Goal: Task Accomplishment & Management: Manage account settings

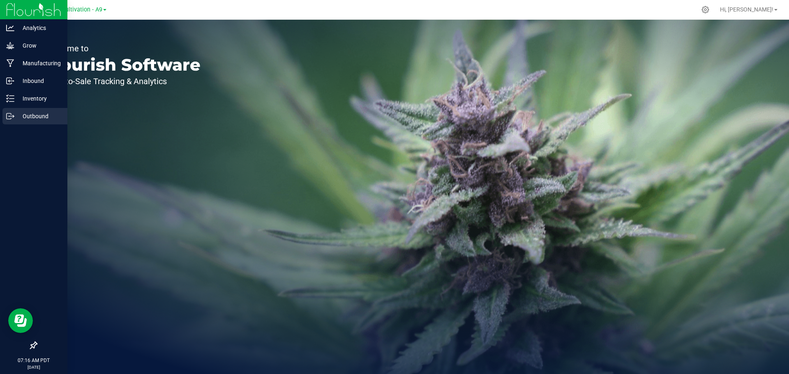
click at [30, 116] on p "Outbound" at bounding box center [38, 116] width 49 height 10
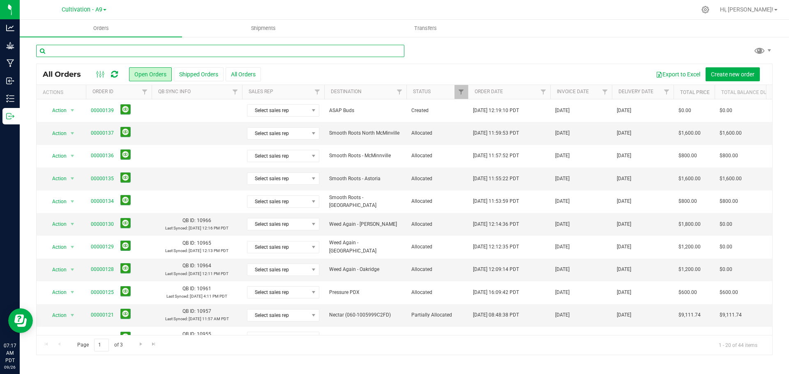
click at [94, 51] on input "text" at bounding box center [220, 51] width 368 height 12
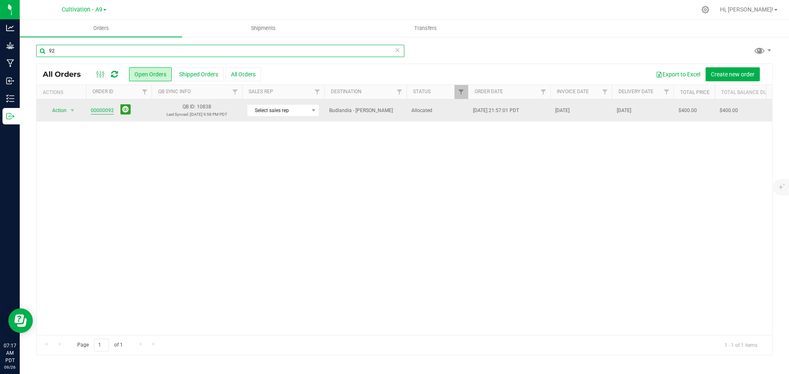
type input "92"
click at [97, 110] on link "00000092" at bounding box center [102, 111] width 23 height 8
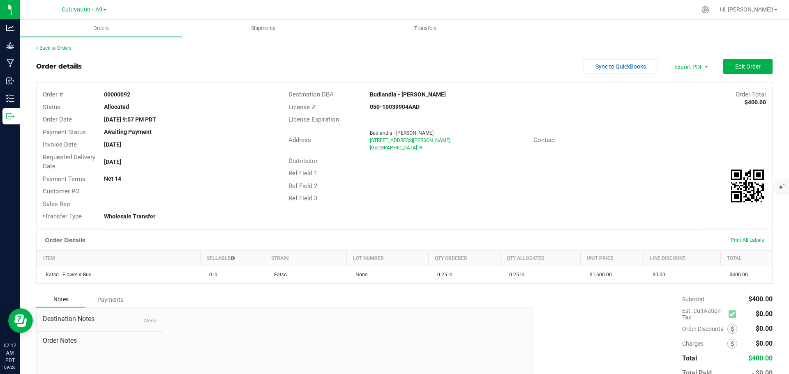
click at [112, 298] on div "Payments" at bounding box center [109, 300] width 49 height 15
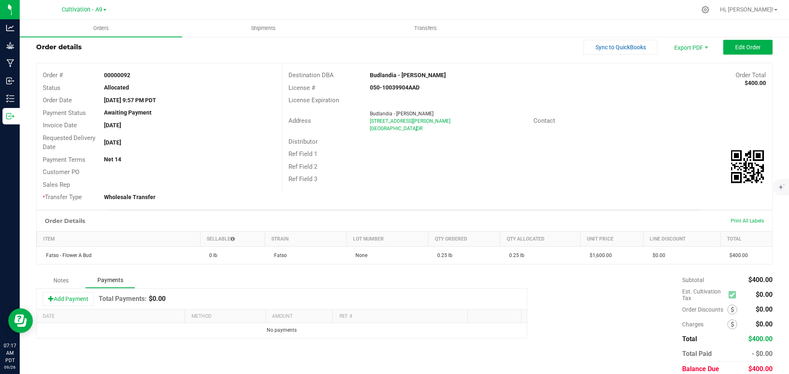
scroll to position [30, 0]
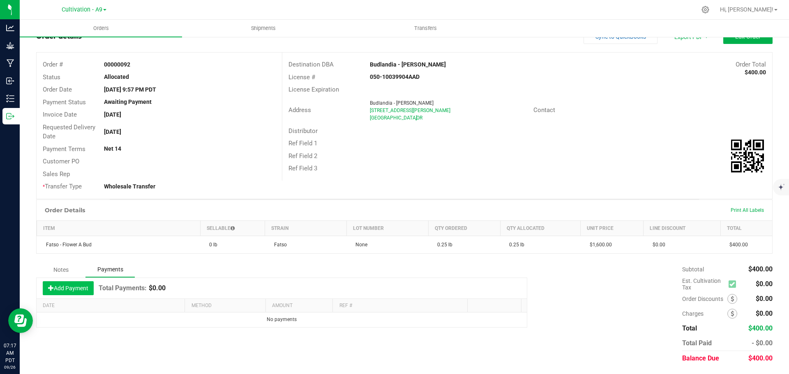
click at [56, 286] on button "Add Payment" at bounding box center [68, 289] width 51 height 14
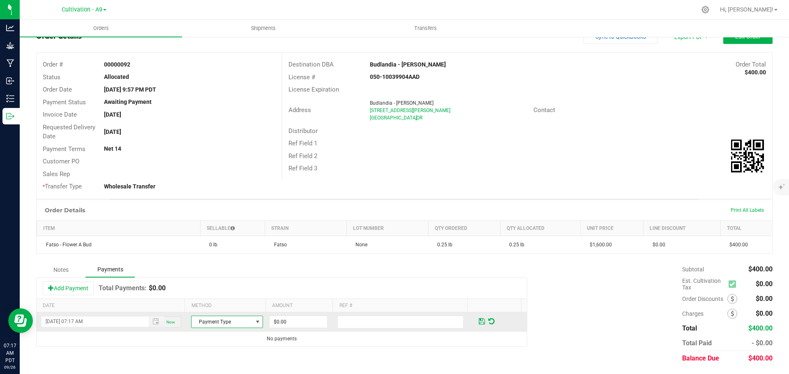
click at [254, 323] on span at bounding box center [257, 322] width 7 height 7
click at [210, 310] on li "Check" at bounding box center [223, 309] width 69 height 12
click at [300, 324] on input "0" at bounding box center [299, 322] width 58 height 12
type input "$400.00"
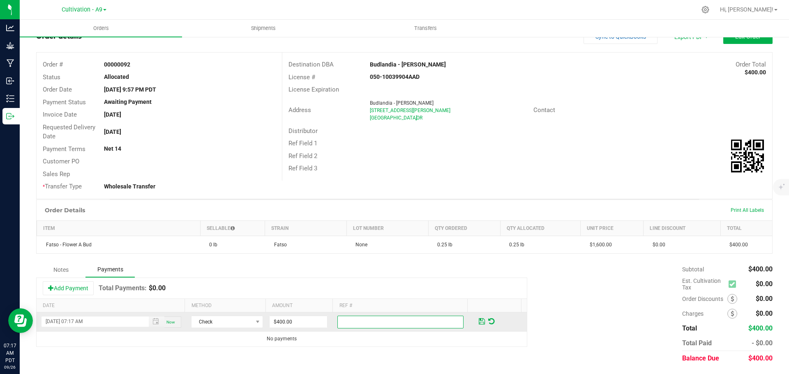
click at [342, 322] on input "text" at bounding box center [400, 322] width 126 height 13
type input "10515"
click at [463, 278] on div "Add Payment Total Payments: $0.00" at bounding box center [282, 288] width 490 height 21
click at [479, 321] on span at bounding box center [482, 321] width 6 height 7
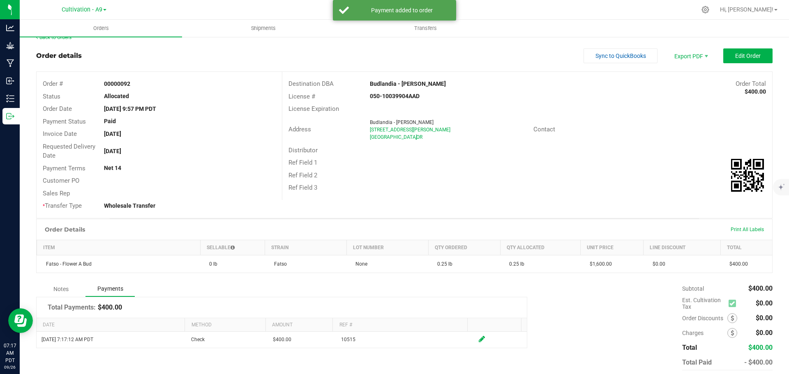
scroll to position [0, 0]
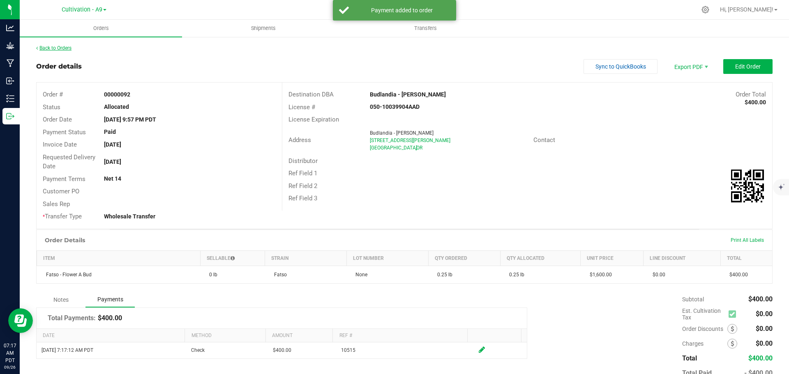
click at [58, 48] on link "Back to Orders" at bounding box center [53, 48] width 35 height 6
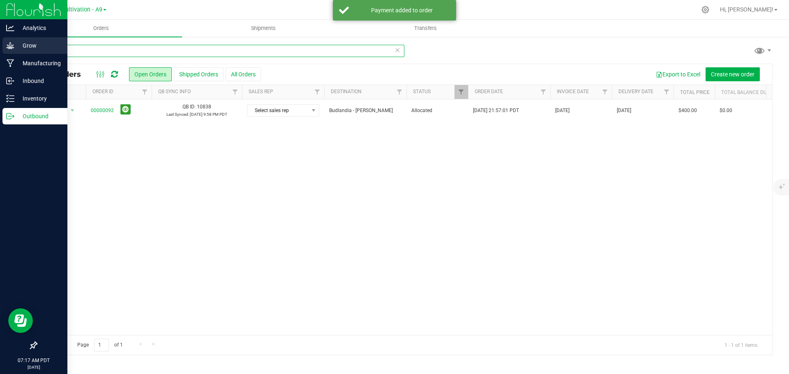
drag, startPoint x: 102, startPoint y: 52, endPoint x: 10, endPoint y: 51, distance: 92.5
click at [10, 51] on div "Analytics Grow Manufacturing Inbound Inventory Outbound 07:17 AM PDT [DATE] 09/…" at bounding box center [394, 187] width 789 height 374
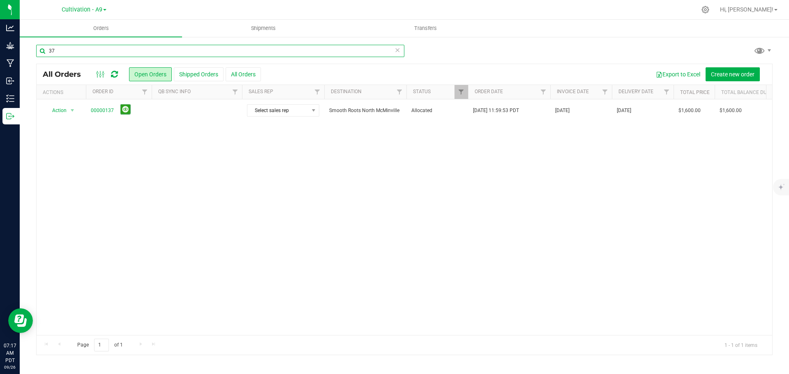
click at [68, 51] on input "37" at bounding box center [220, 51] width 368 height 12
drag, startPoint x: 68, startPoint y: 51, endPoint x: 40, endPoint y: 47, distance: 27.8
click at [40, 47] on input "37" at bounding box center [220, 51] width 368 height 12
drag, startPoint x: 75, startPoint y: 53, endPoint x: 40, endPoint y: 48, distance: 34.8
click at [40, 48] on input "budland" at bounding box center [220, 51] width 368 height 12
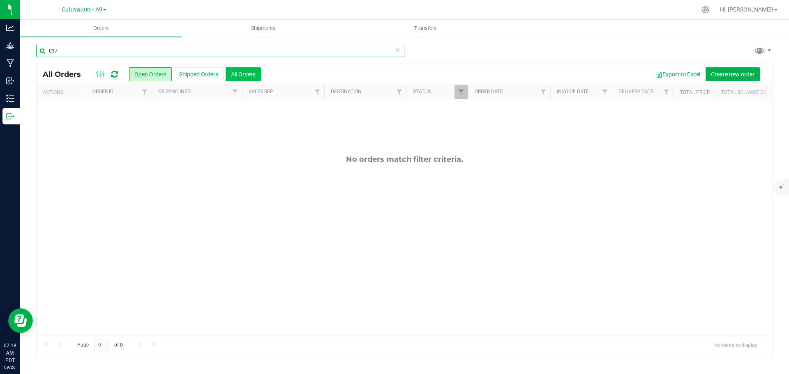
type input "037"
click at [240, 79] on button "All Orders" at bounding box center [243, 74] width 35 height 14
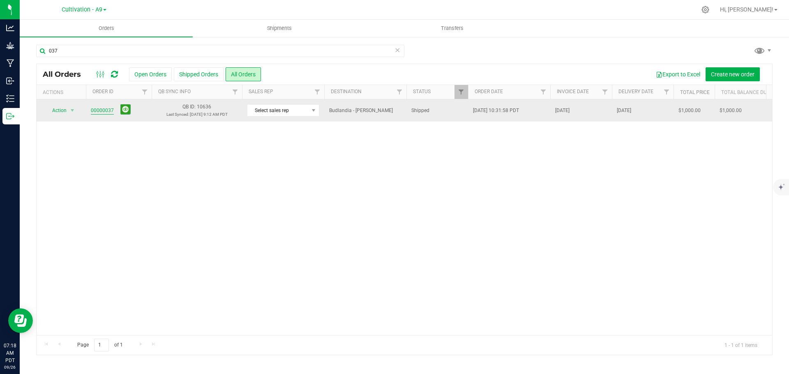
click at [100, 112] on link "00000037" at bounding box center [102, 111] width 23 height 8
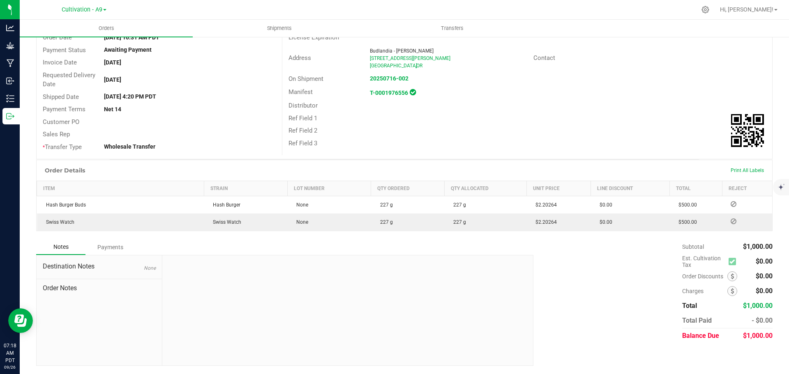
click at [108, 245] on div "Payments" at bounding box center [109, 247] width 49 height 15
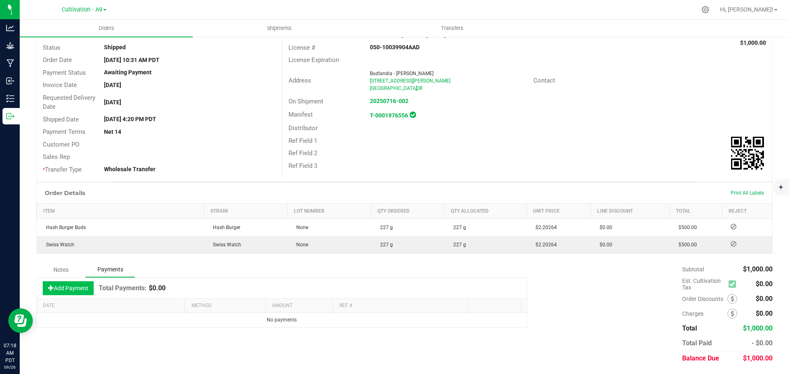
click at [63, 286] on button "Add Payment" at bounding box center [68, 289] width 51 height 14
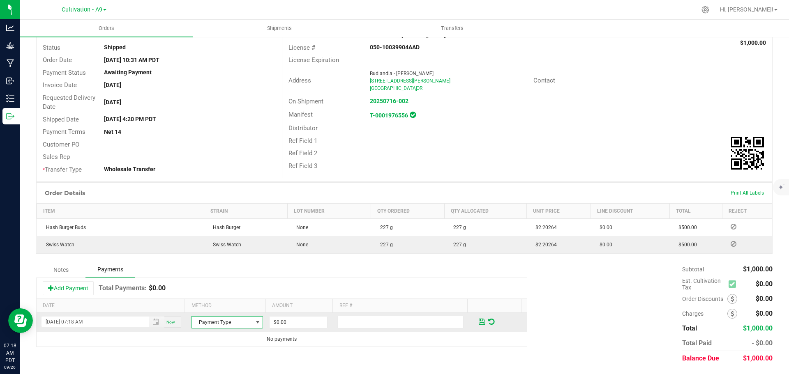
click at [254, 319] on span at bounding box center [257, 322] width 7 height 7
click at [213, 306] on li "Check" at bounding box center [223, 309] width 69 height 12
type input "$1,000.00"
click at [347, 325] on input "text" at bounding box center [400, 322] width 126 height 13
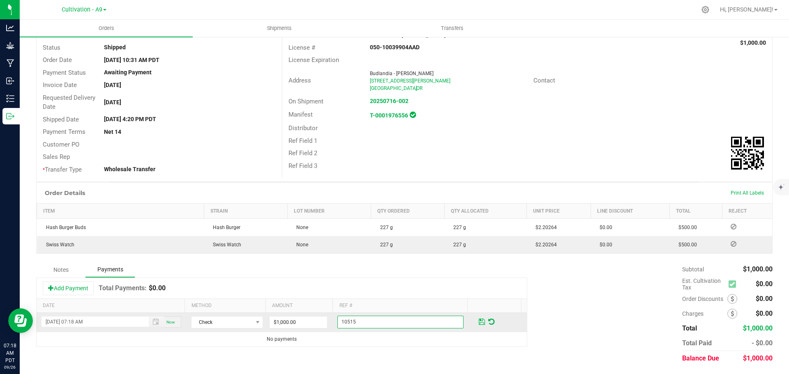
type input "10515"
click at [479, 324] on span at bounding box center [482, 321] width 6 height 7
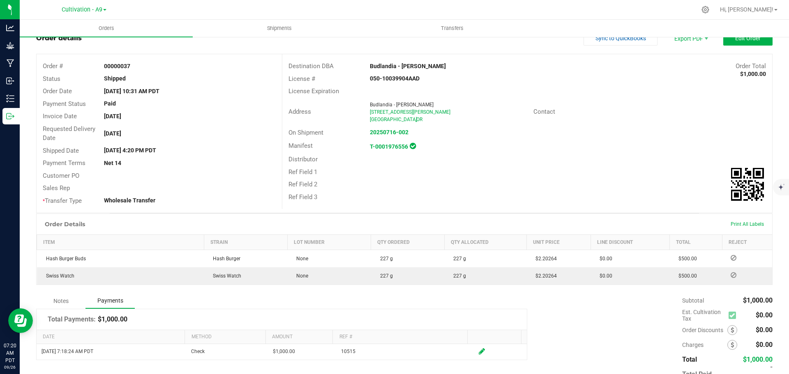
scroll to position [0, 0]
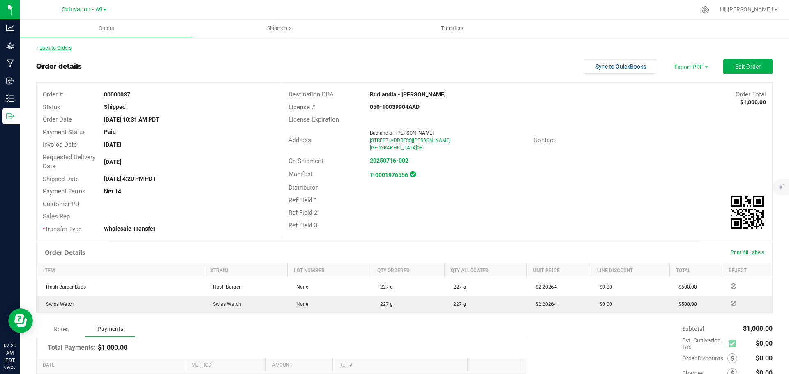
click at [54, 46] on link "Back to Orders" at bounding box center [53, 48] width 35 height 6
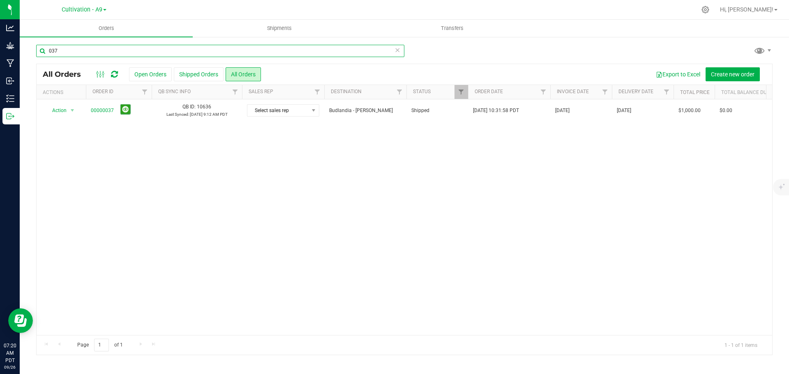
drag, startPoint x: 79, startPoint y: 48, endPoint x: 47, endPoint y: 47, distance: 32.1
click at [47, 47] on input "037" at bounding box center [220, 51] width 368 height 12
type input "75"
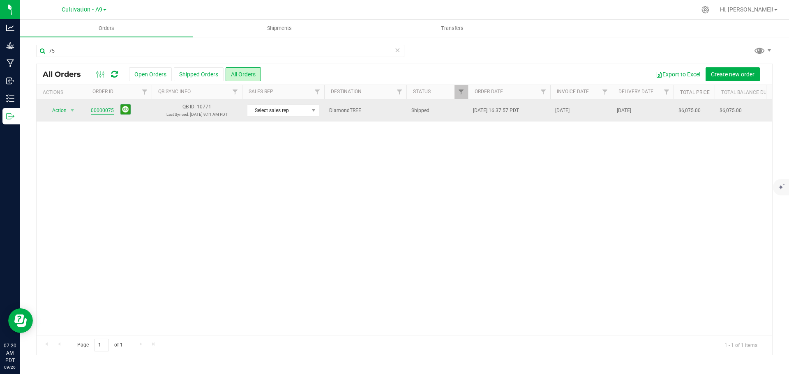
click at [95, 111] on link "00000075" at bounding box center [102, 111] width 23 height 8
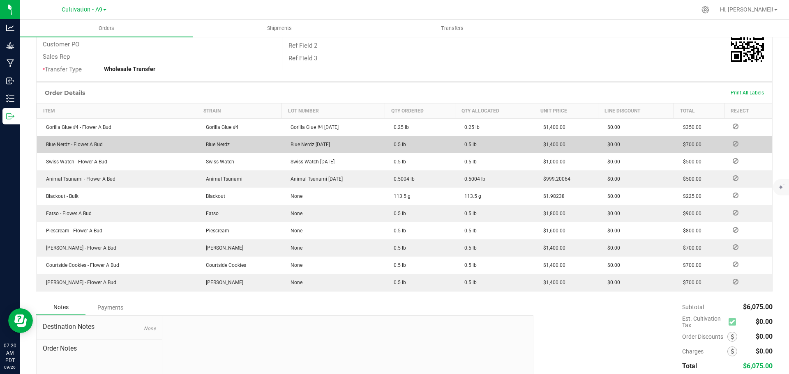
scroll to position [220, 0]
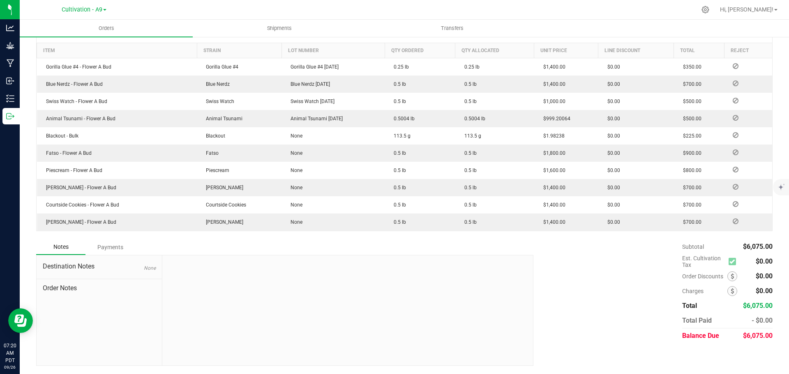
click at [103, 244] on div "Payments" at bounding box center [109, 247] width 49 height 15
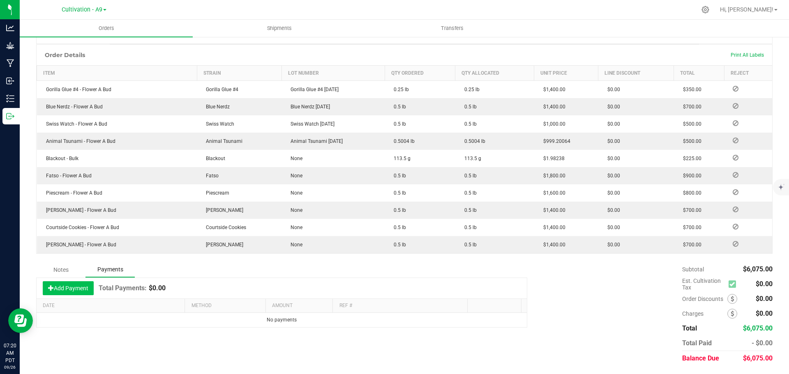
click at [67, 287] on button "Add Payment" at bounding box center [68, 289] width 51 height 14
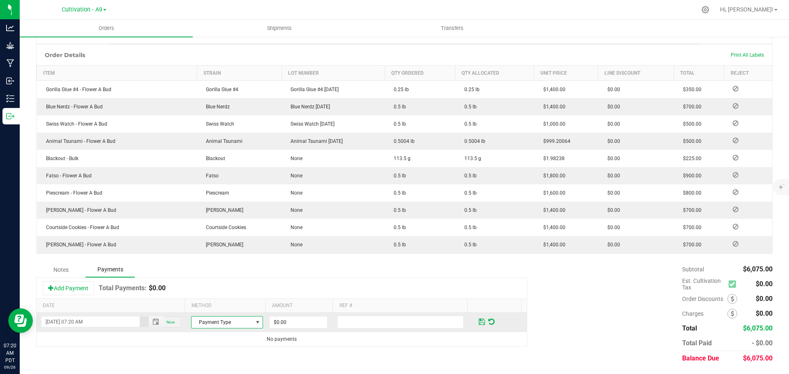
click at [255, 325] on span at bounding box center [257, 322] width 7 height 7
click at [210, 311] on li "Check" at bounding box center [223, 309] width 69 height 12
click at [293, 323] on input "0" at bounding box center [299, 323] width 58 height 12
type input "$6,075.00"
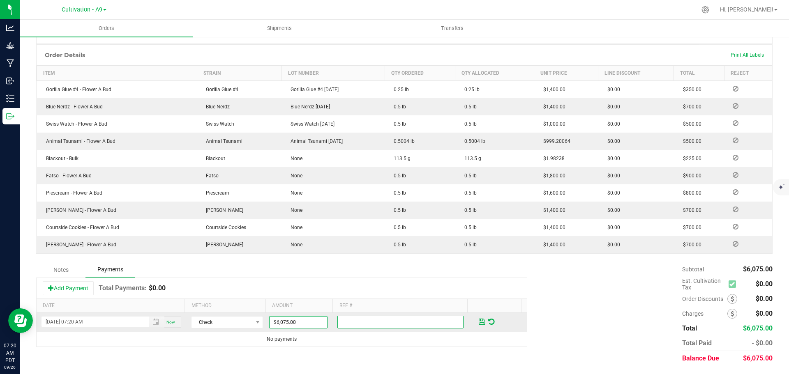
click at [355, 328] on input "text" at bounding box center [400, 322] width 126 height 13
type input "10145"
click at [479, 320] on span at bounding box center [482, 321] width 6 height 7
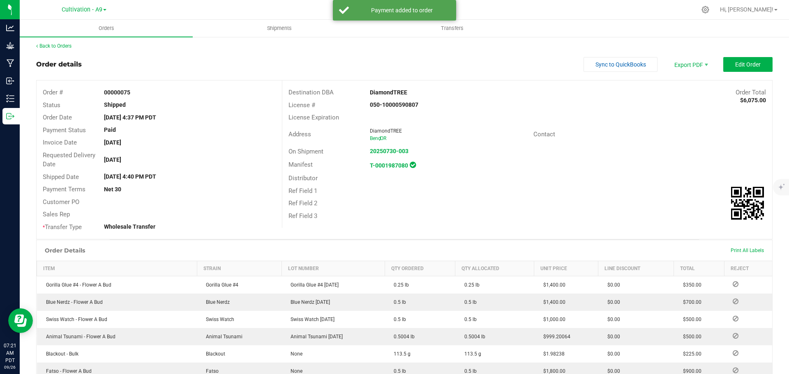
scroll to position [0, 0]
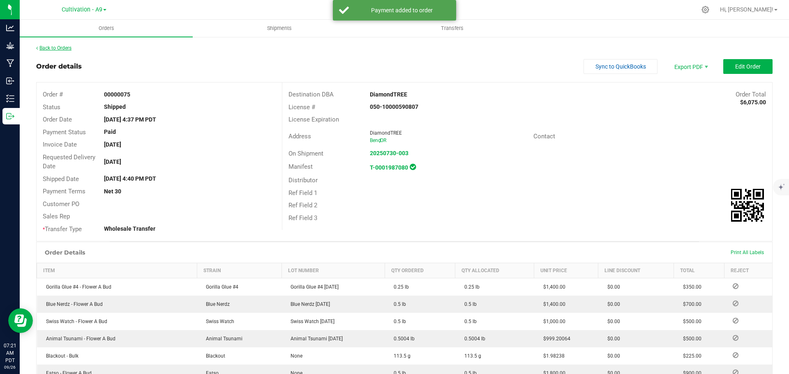
click at [55, 47] on link "Back to Orders" at bounding box center [53, 48] width 35 height 6
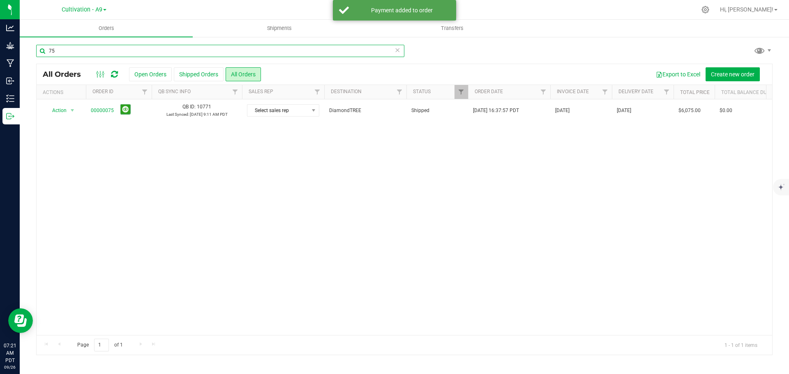
click at [62, 49] on input "75" at bounding box center [220, 51] width 368 height 12
type input "7"
type input "111"
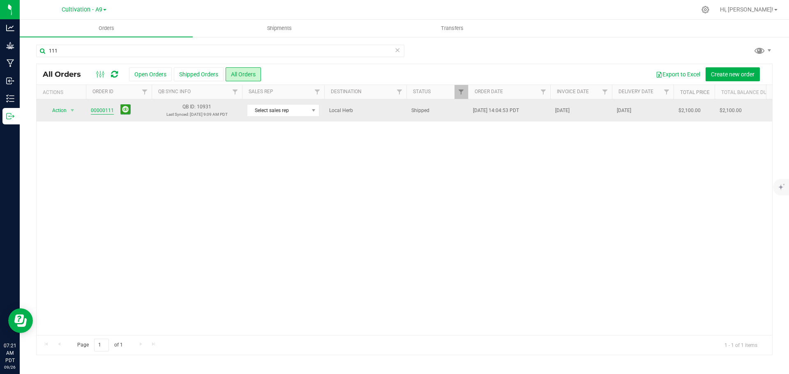
click at [102, 113] on link "00000111" at bounding box center [102, 111] width 23 height 8
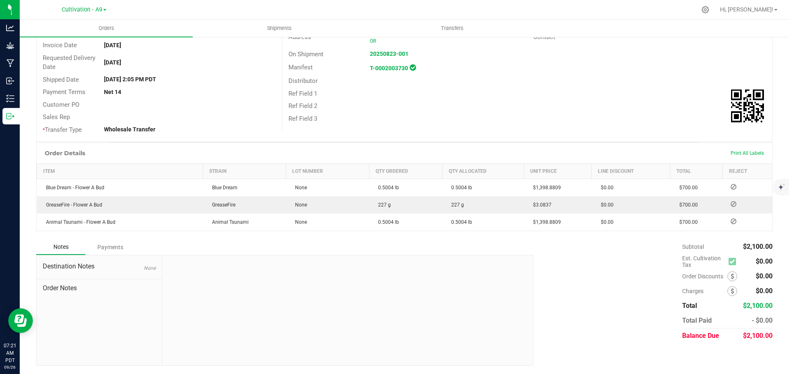
click at [119, 245] on div "Payments" at bounding box center [109, 247] width 49 height 15
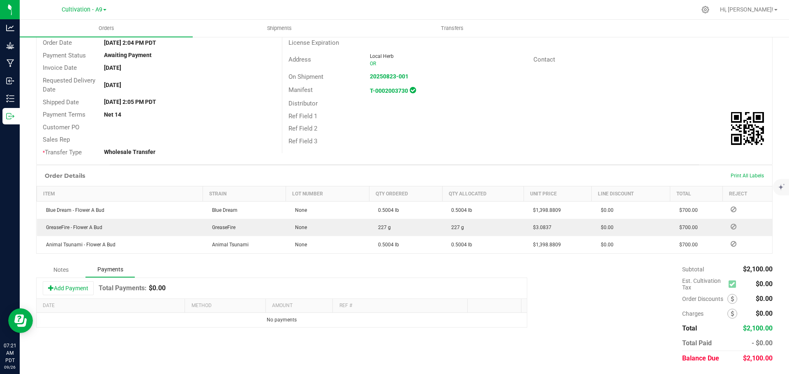
scroll to position [77, 0]
click at [61, 291] on button "Add Payment" at bounding box center [68, 289] width 51 height 14
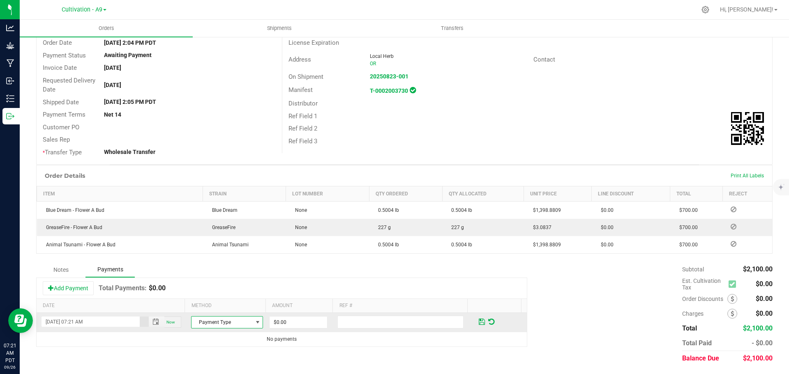
click at [254, 321] on span at bounding box center [257, 322] width 7 height 7
drag, startPoint x: 216, startPoint y: 309, endPoint x: 234, endPoint y: 315, distance: 19.5
click at [216, 309] on li "Check" at bounding box center [223, 309] width 69 height 12
click at [298, 328] on input "0" at bounding box center [299, 323] width 58 height 12
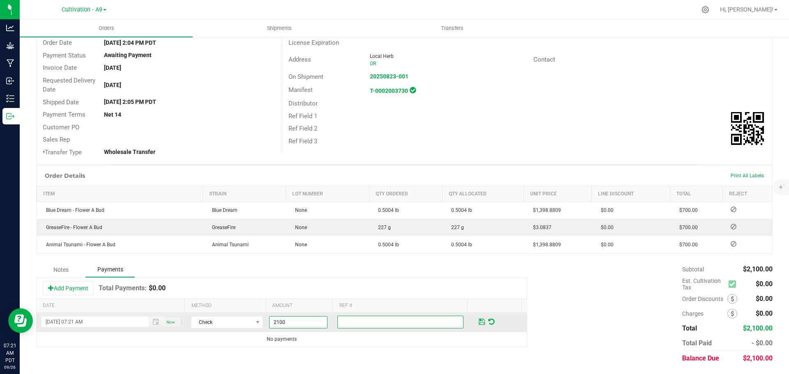
type input "$2,100.00"
click at [345, 326] on input "text" at bounding box center [400, 322] width 126 height 13
type input "11639"
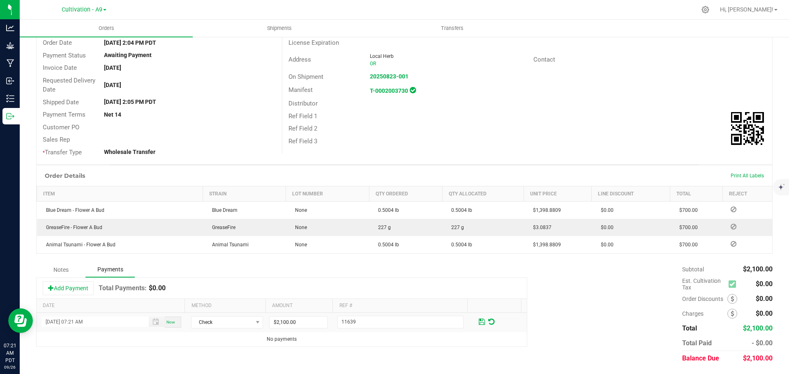
click at [395, 279] on div "Add Payment Total Payments: $0.00" at bounding box center [282, 288] width 490 height 21
click at [479, 324] on span at bounding box center [482, 321] width 6 height 7
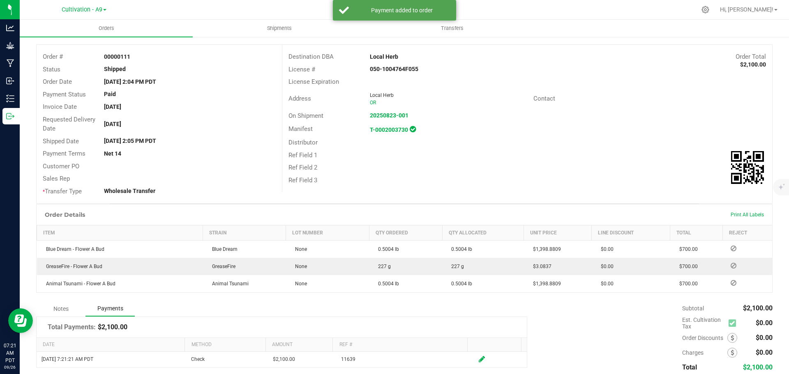
scroll to position [0, 0]
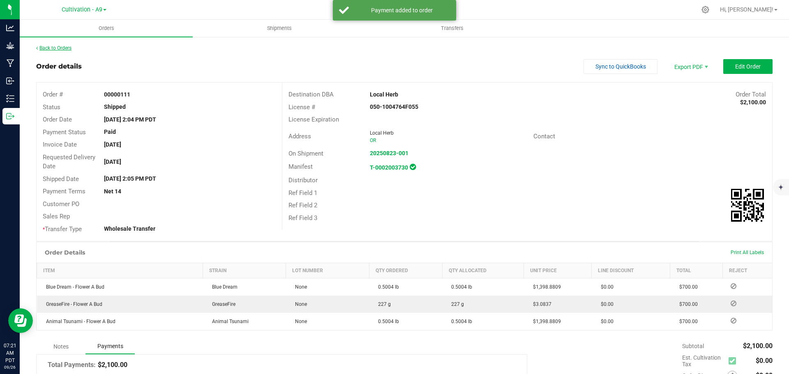
click at [53, 46] on link "Back to Orders" at bounding box center [53, 48] width 35 height 6
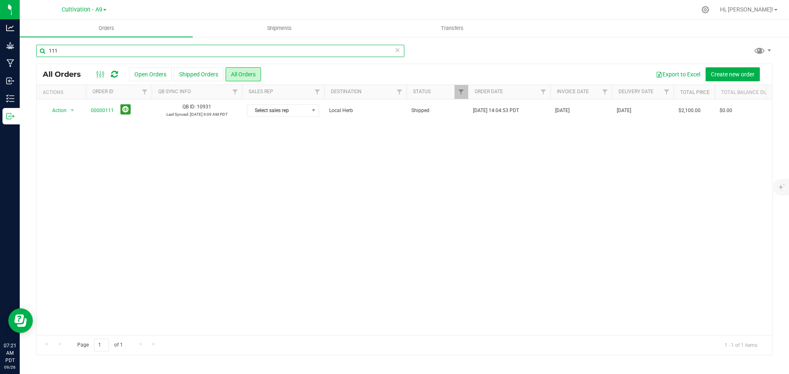
drag, startPoint x: 86, startPoint y: 52, endPoint x: 23, endPoint y: 48, distance: 63.0
click at [23, 48] on div "111 All Orders Open Orders Shipped Orders All Orders Export to Excel Create new…" at bounding box center [404, 200] width 769 height 328
type input "78"
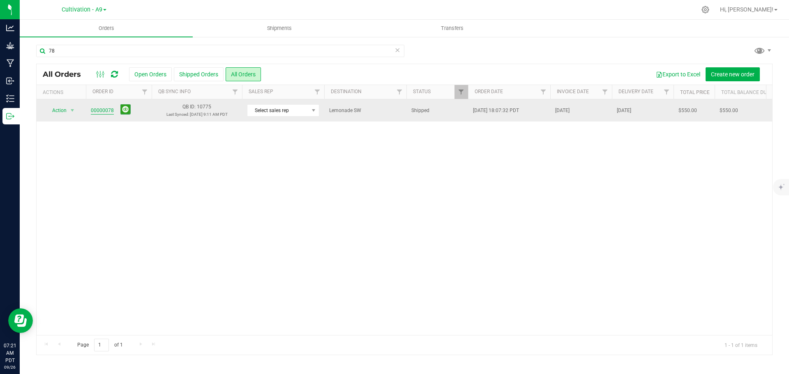
click at [95, 113] on link "00000078" at bounding box center [102, 111] width 23 height 8
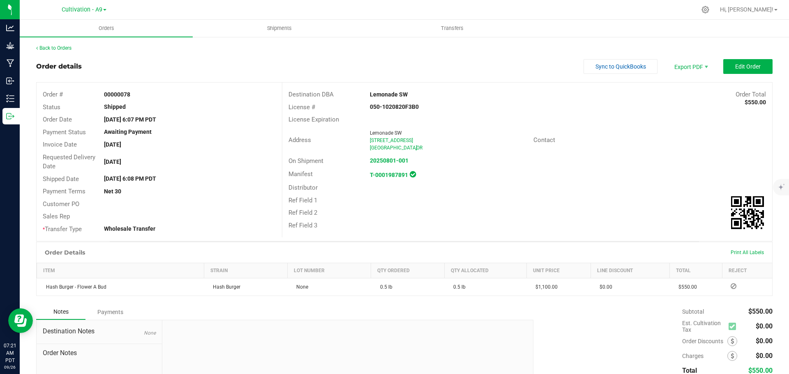
click at [117, 316] on div "Payments" at bounding box center [109, 312] width 49 height 15
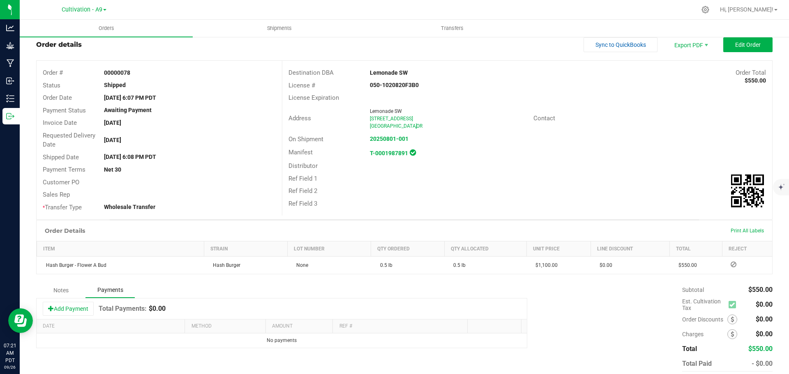
scroll to position [42, 0]
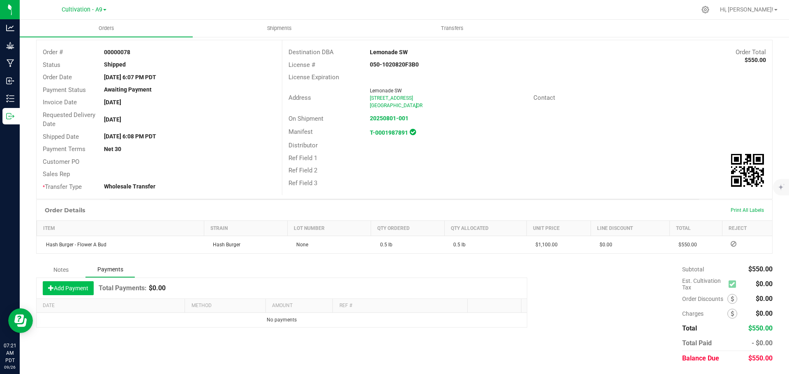
click at [65, 293] on button "Add Payment" at bounding box center [68, 289] width 51 height 14
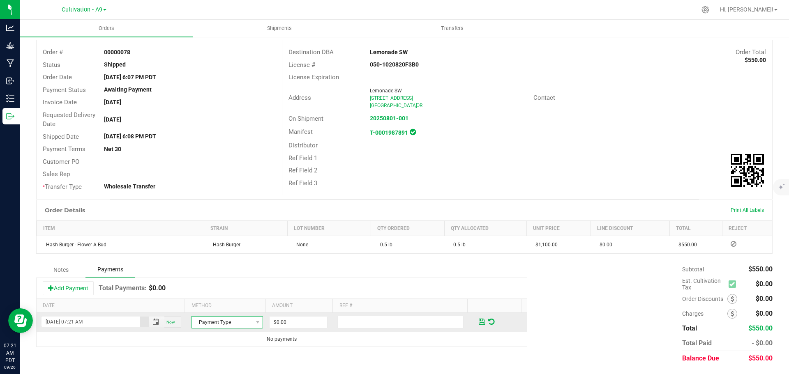
click at [247, 326] on span "Payment Type" at bounding box center [222, 323] width 61 height 12
drag, startPoint x: 206, startPoint y: 310, endPoint x: 263, endPoint y: 321, distance: 58.3
click at [206, 309] on li "Check" at bounding box center [223, 309] width 69 height 12
click at [290, 324] on input "0" at bounding box center [299, 323] width 58 height 12
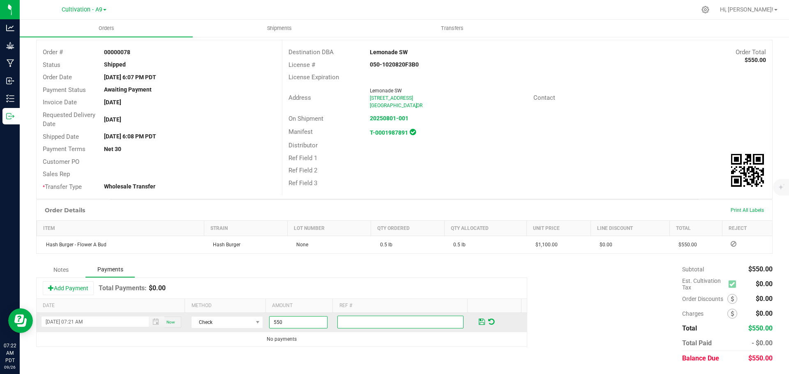
type input "$550.00"
click at [378, 326] on input "text" at bounding box center [400, 322] width 126 height 13
type input "3260"
click at [479, 324] on span at bounding box center [482, 321] width 6 height 7
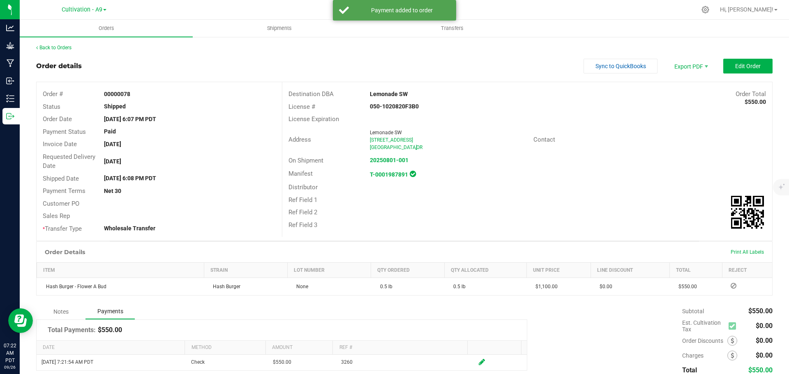
scroll to position [0, 0]
click at [50, 50] on link "Back to Orders" at bounding box center [53, 48] width 35 height 6
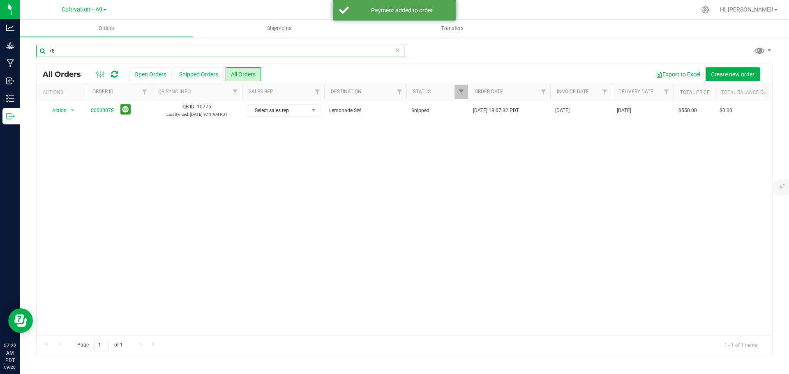
drag, startPoint x: 45, startPoint y: 47, endPoint x: 28, endPoint y: 48, distance: 17.7
click at [28, 48] on div "78 All Orders Open Orders Shipped Orders All Orders Export to Excel Create new …" at bounding box center [404, 200] width 769 height 328
type input "23"
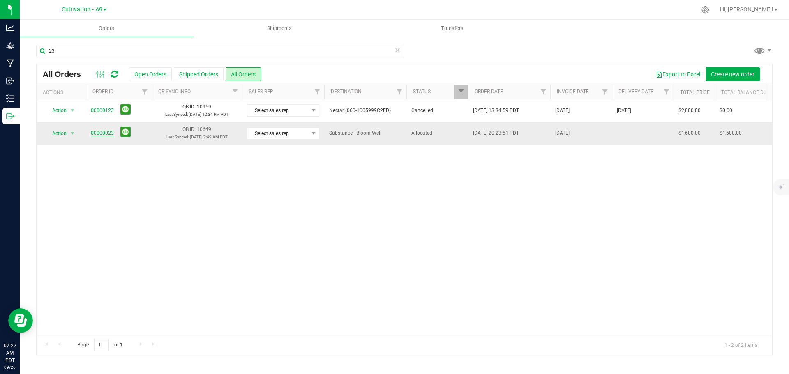
click at [106, 132] on link "00000023" at bounding box center [102, 133] width 23 height 8
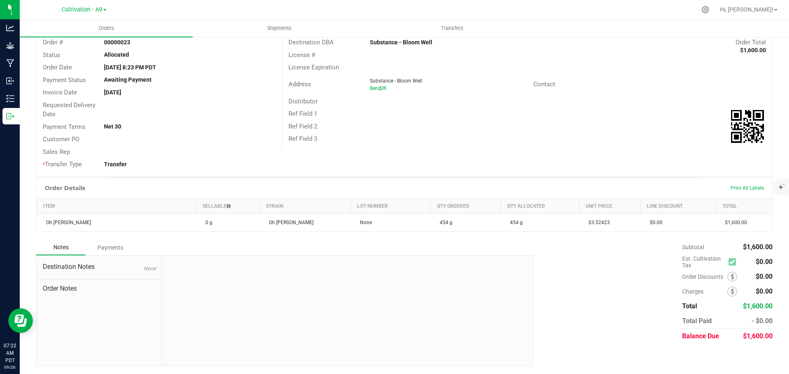
scroll to position [53, 0]
click at [118, 252] on div "Payments" at bounding box center [109, 247] width 49 height 15
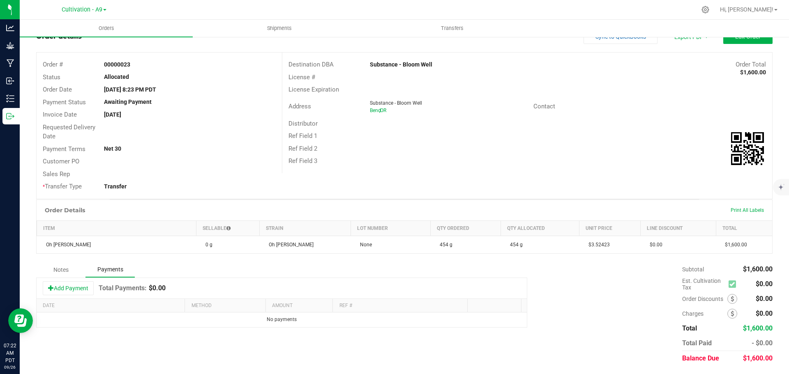
scroll to position [30, 0]
click at [72, 289] on button "Add Payment" at bounding box center [68, 289] width 51 height 14
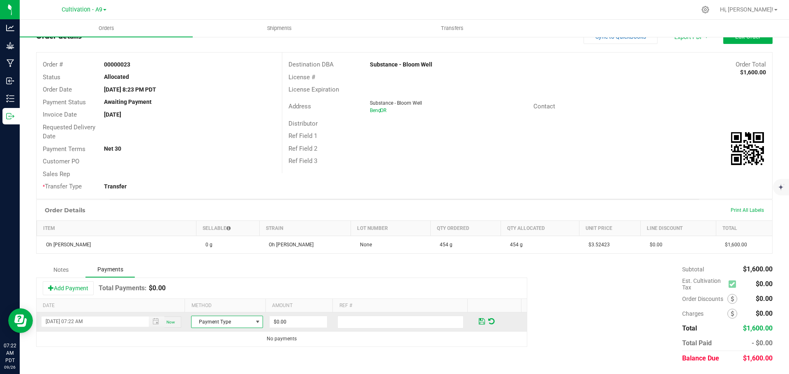
click at [254, 320] on span at bounding box center [257, 322] width 7 height 7
click at [210, 311] on li "Check" at bounding box center [223, 309] width 69 height 12
click at [286, 322] on input "0" at bounding box center [299, 322] width 58 height 12
drag, startPoint x: 295, startPoint y: 321, endPoint x: 256, endPoint y: 320, distance: 39.9
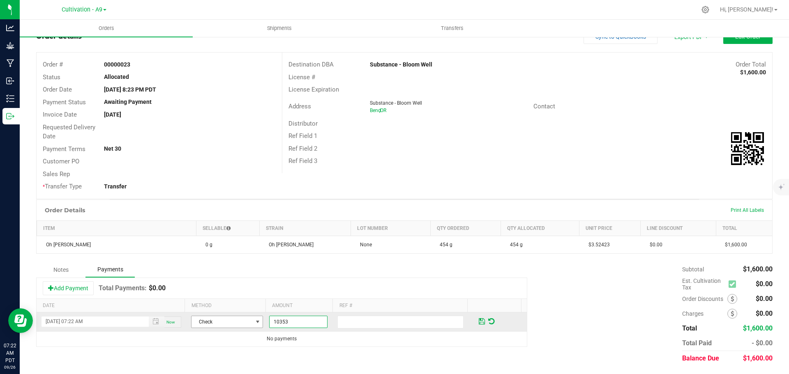
click at [256, 320] on tr "[DATE] 07:22 AM Now Check 10353" at bounding box center [282, 322] width 490 height 19
type input "$1,600.00"
click at [348, 323] on input "text" at bounding box center [400, 322] width 126 height 13
type input "10353"
click at [431, 287] on div "Add Payment Total Payments: $0.00" at bounding box center [282, 288] width 490 height 21
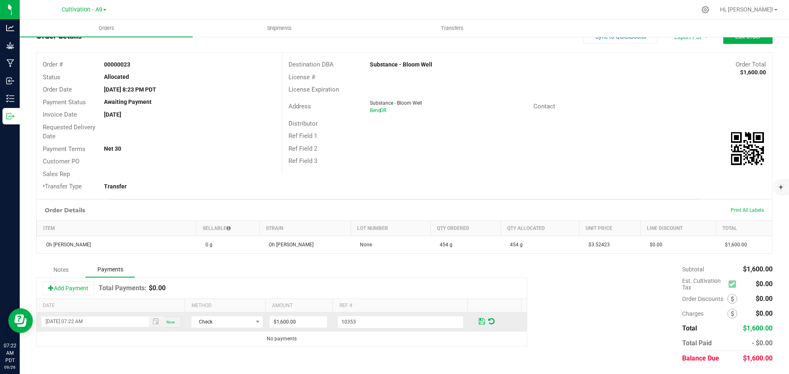
click at [479, 323] on span at bounding box center [482, 321] width 6 height 7
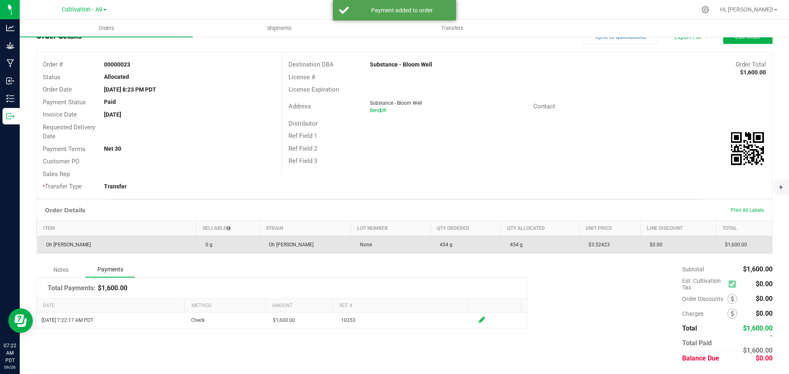
scroll to position [0, 0]
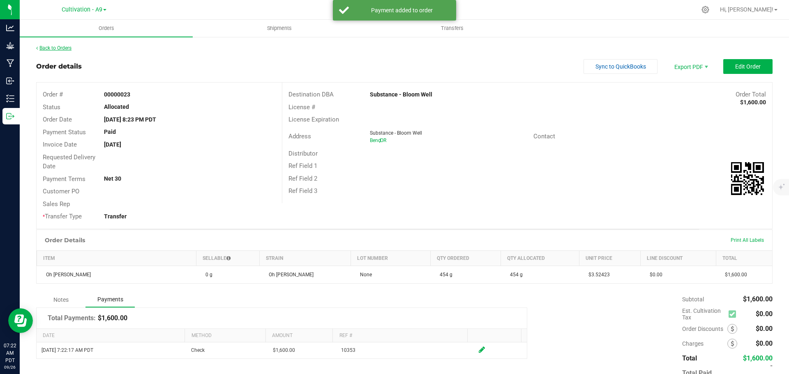
click at [48, 46] on link "Back to Orders" at bounding box center [53, 48] width 35 height 6
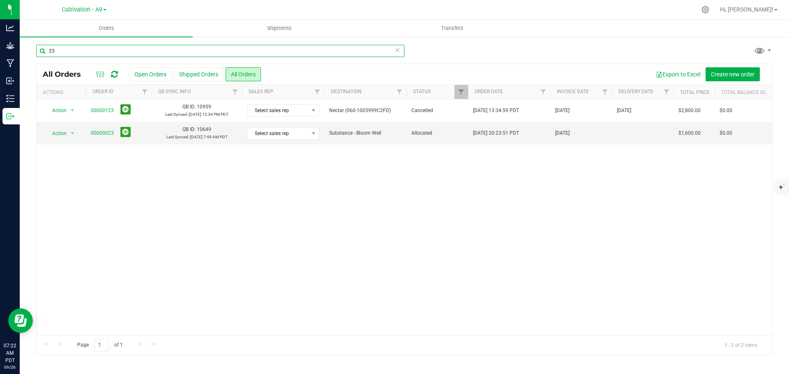
drag, startPoint x: 61, startPoint y: 51, endPoint x: 39, endPoint y: 50, distance: 21.8
click at [39, 50] on input "23" at bounding box center [220, 51] width 368 height 12
type input "42"
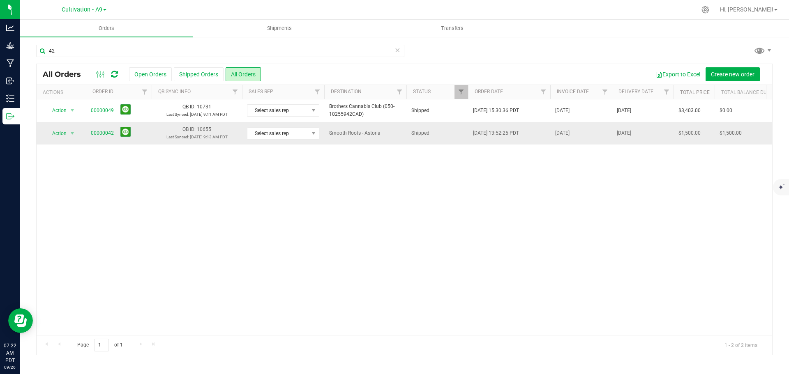
click at [105, 131] on link "00000042" at bounding box center [102, 133] width 23 height 8
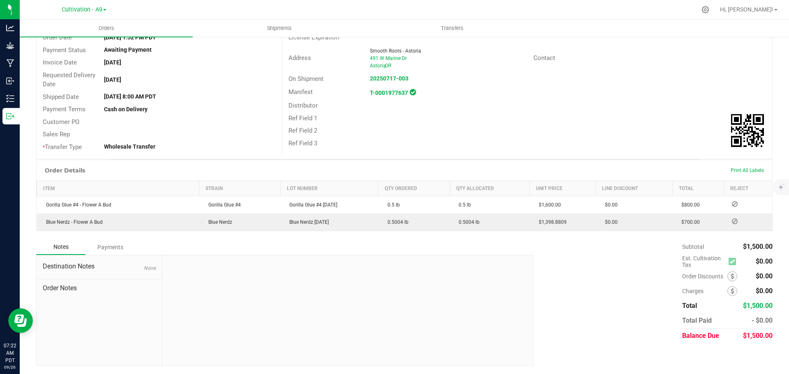
click at [111, 247] on div "Payments" at bounding box center [109, 247] width 49 height 15
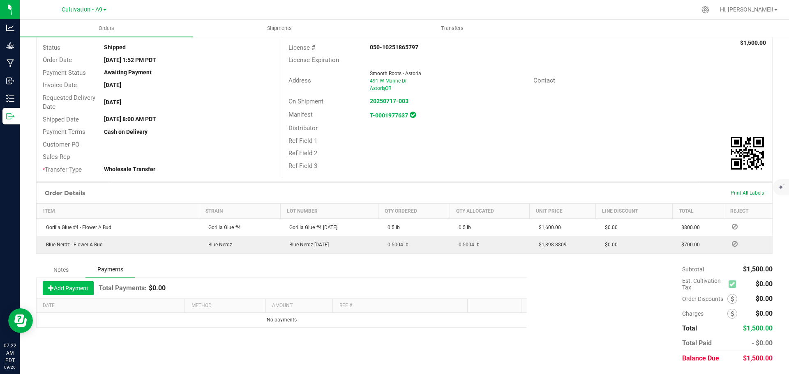
click at [60, 285] on button "Add Payment" at bounding box center [68, 289] width 51 height 14
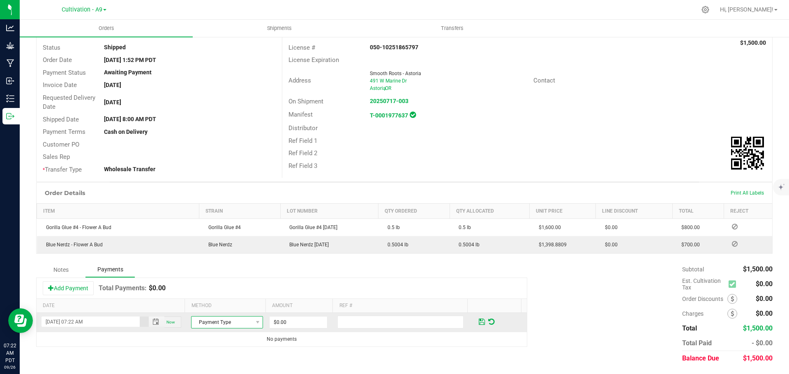
click at [247, 324] on span "Payment Type" at bounding box center [222, 323] width 61 height 12
click at [211, 314] on li "Check" at bounding box center [223, 309] width 69 height 12
click at [298, 322] on input "0" at bounding box center [299, 323] width 58 height 12
type input "$800.00"
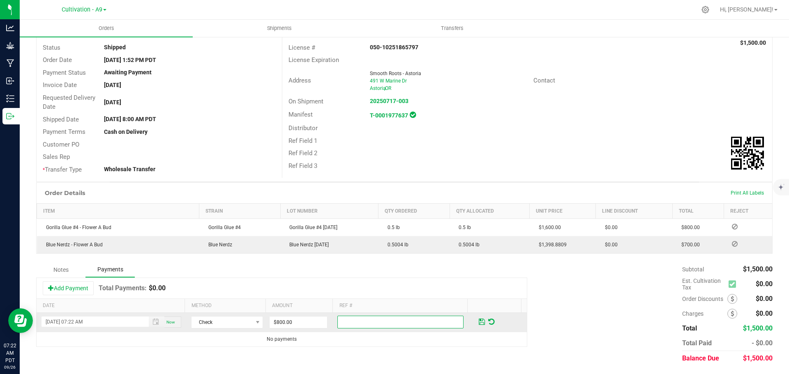
click at [373, 327] on input "text" at bounding box center [400, 322] width 126 height 13
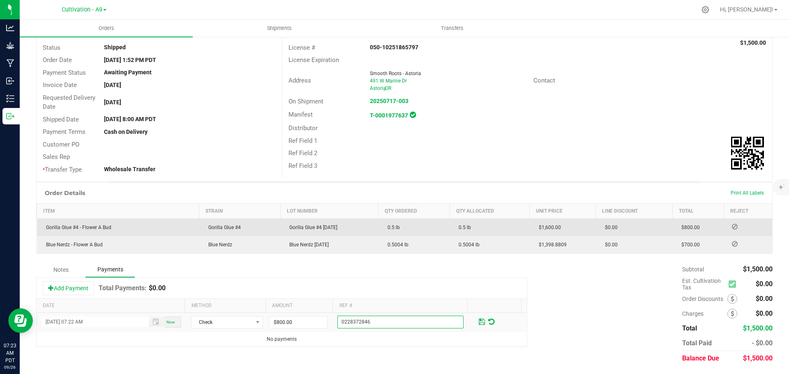
scroll to position [0, 0]
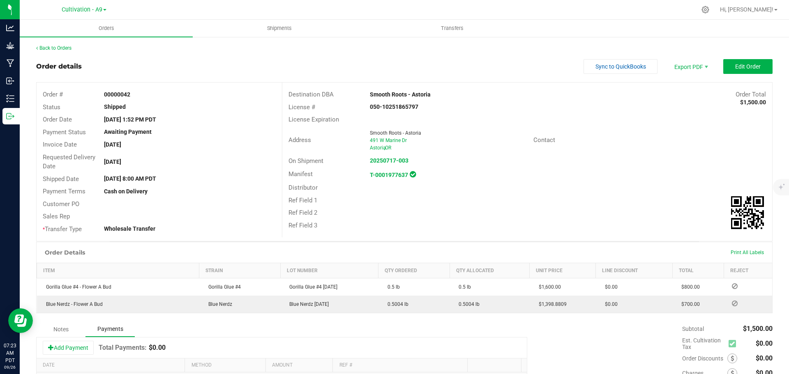
type input "0228372846"
click at [368, 333] on div "Notes Payments" at bounding box center [281, 330] width 491 height 16
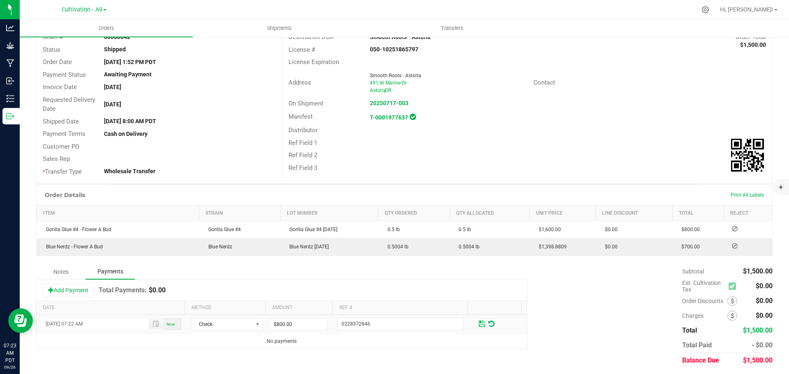
scroll to position [60, 0]
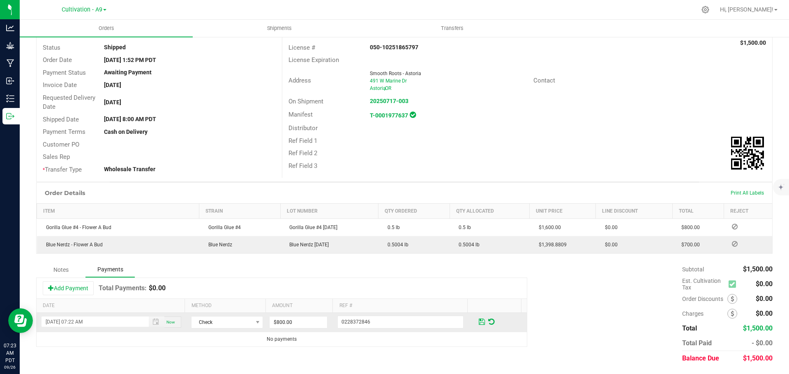
click at [479, 321] on span at bounding box center [482, 321] width 6 height 7
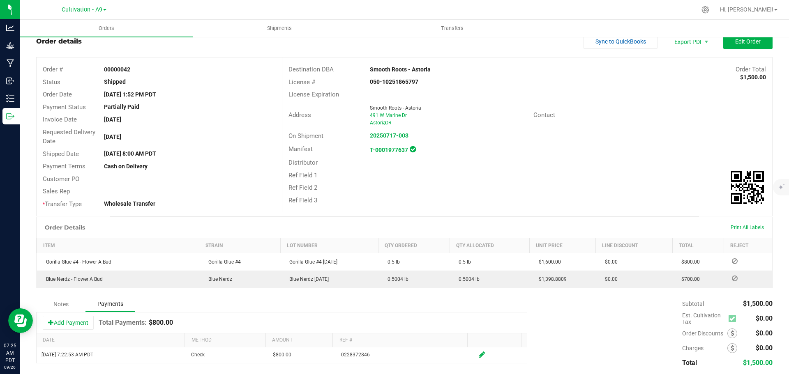
scroll to position [0, 0]
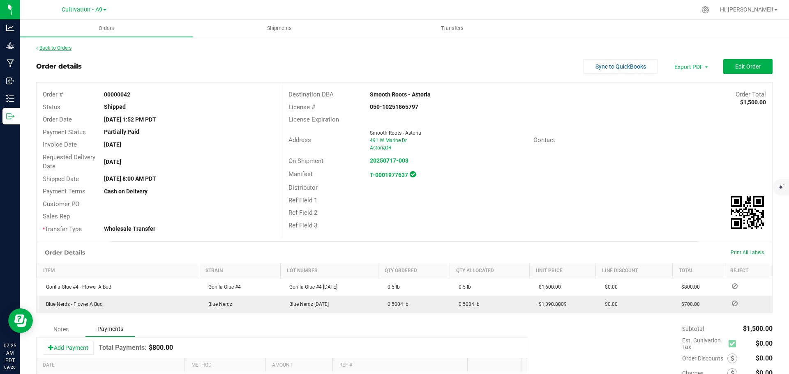
click at [46, 46] on link "Back to Orders" at bounding box center [53, 48] width 35 height 6
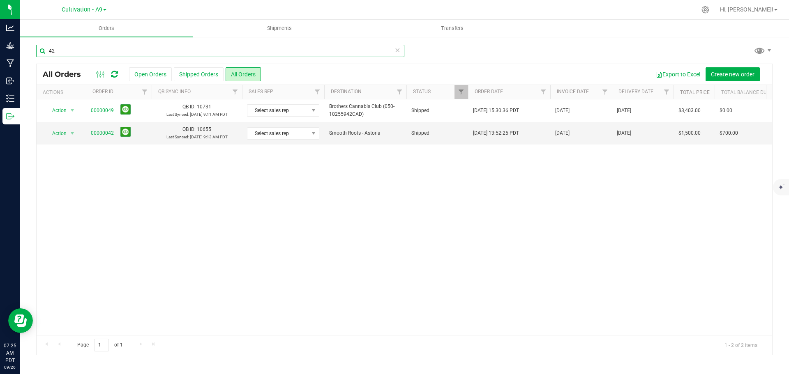
click at [74, 51] on input "42" at bounding box center [220, 51] width 368 height 12
type input "4"
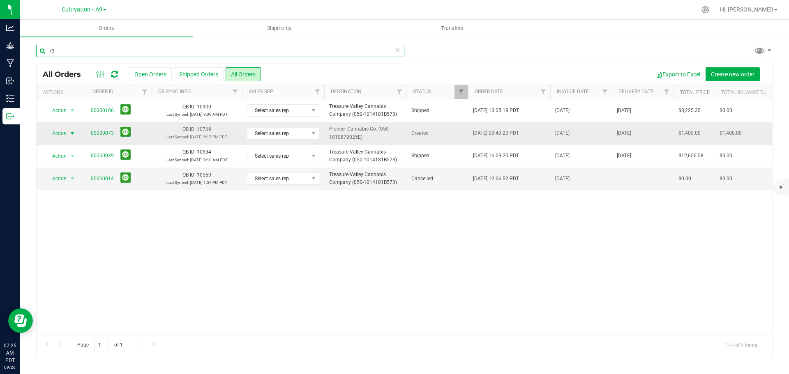
type input "73"
click at [65, 134] on span "Action" at bounding box center [56, 134] width 22 height 12
click at [99, 133] on link "00000073" at bounding box center [102, 133] width 23 height 8
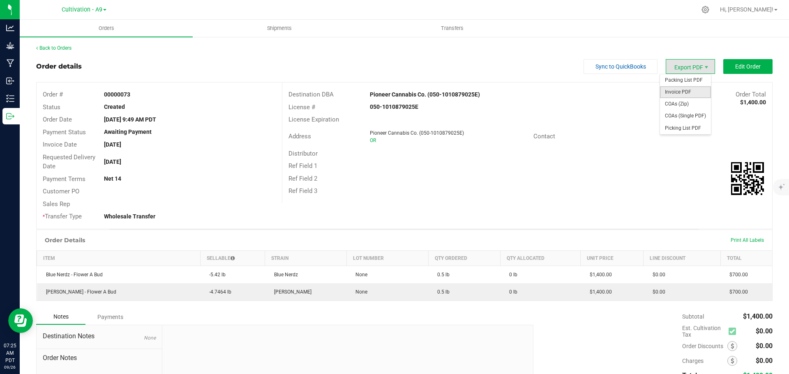
click at [682, 90] on span "Invoice PDF" at bounding box center [685, 92] width 51 height 12
